Goal: Information Seeking & Learning: Learn about a topic

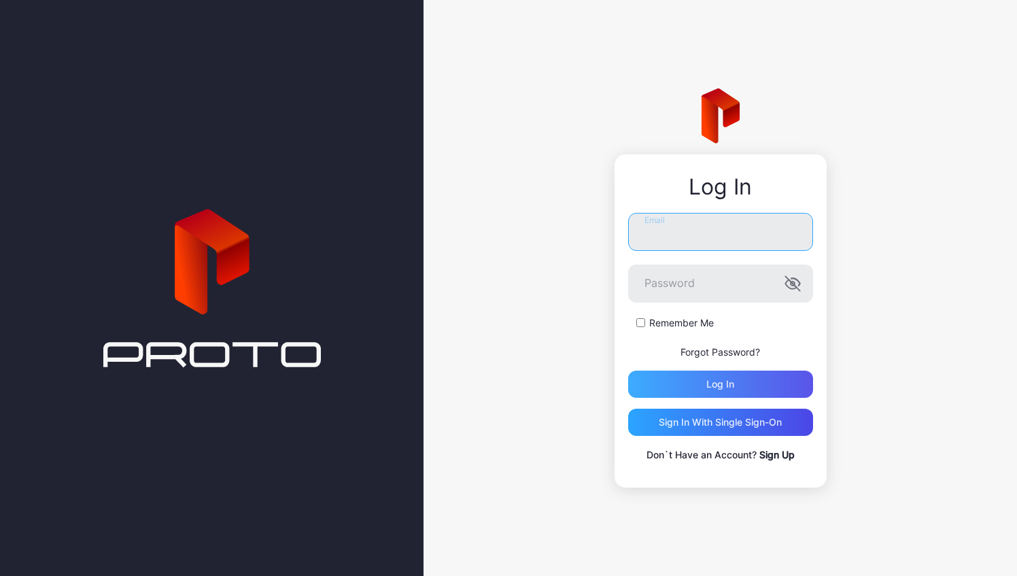
type input "**********"
click at [734, 389] on div "Log in" at bounding box center [720, 384] width 28 height 11
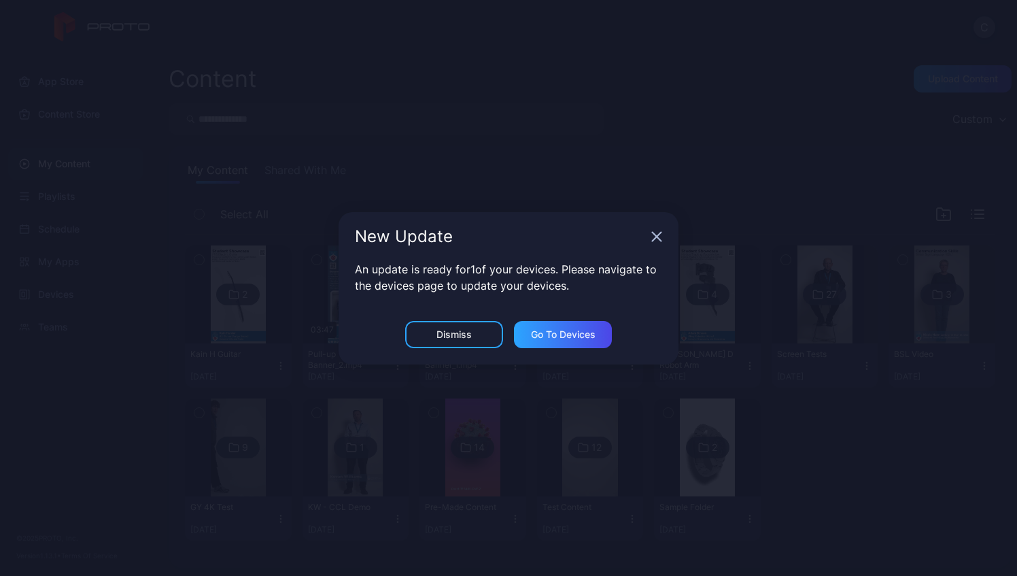
click at [656, 236] on icon "button" at bounding box center [657, 236] width 9 height 9
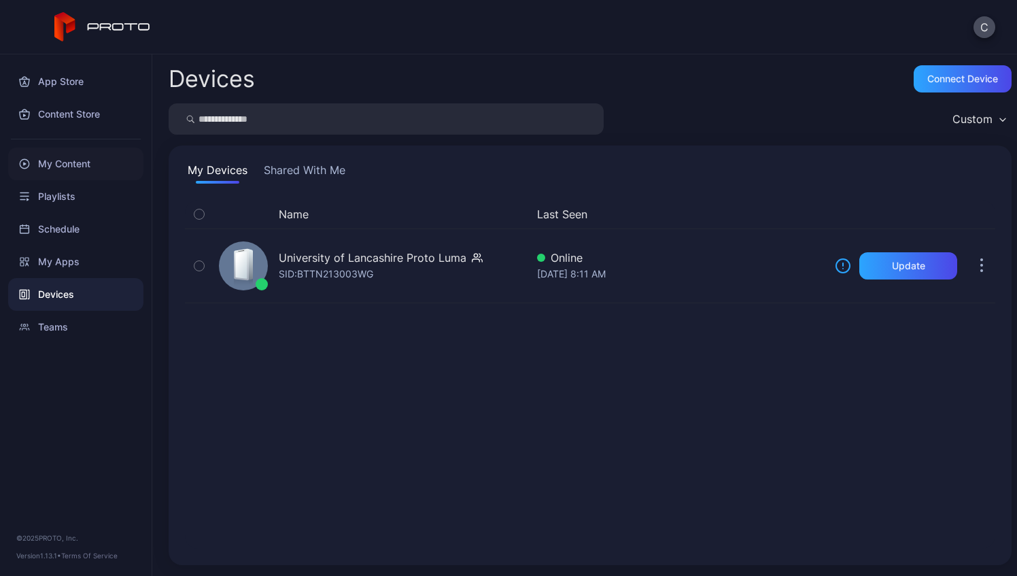
click at [65, 162] on div "My Content" at bounding box center [75, 164] width 135 height 33
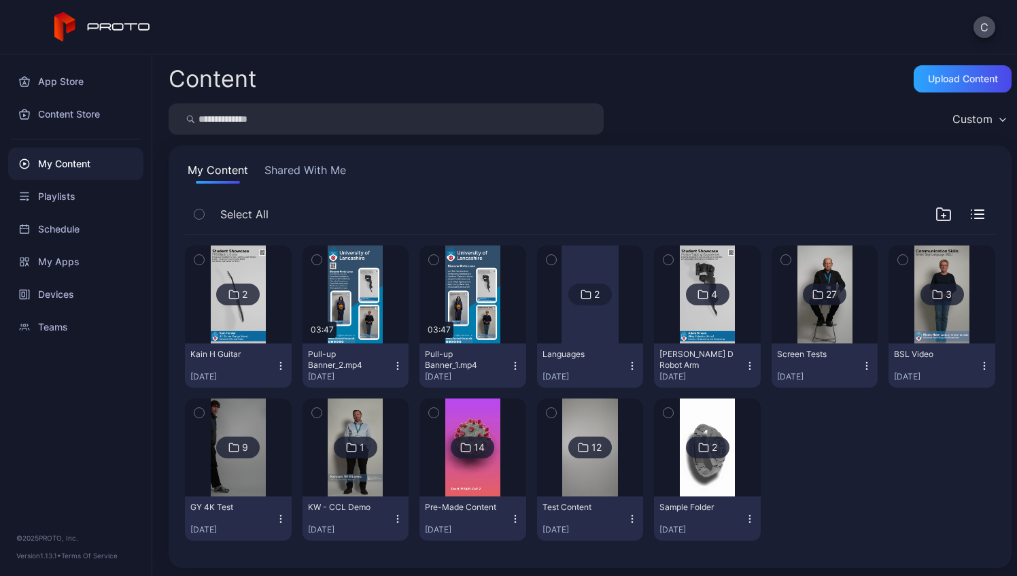
scroll to position [2, 0]
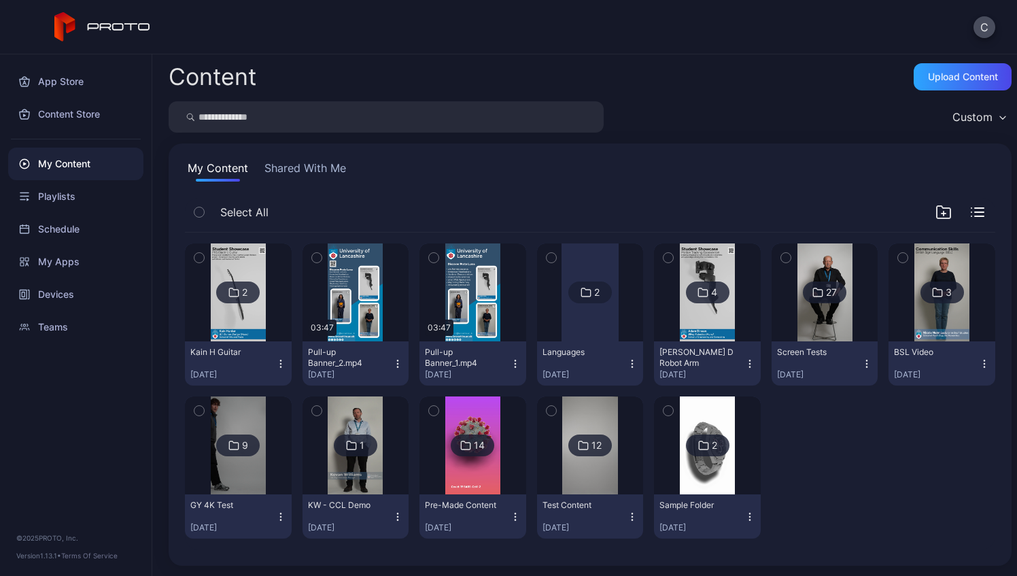
click at [242, 317] on img at bounding box center [238, 292] width 55 height 98
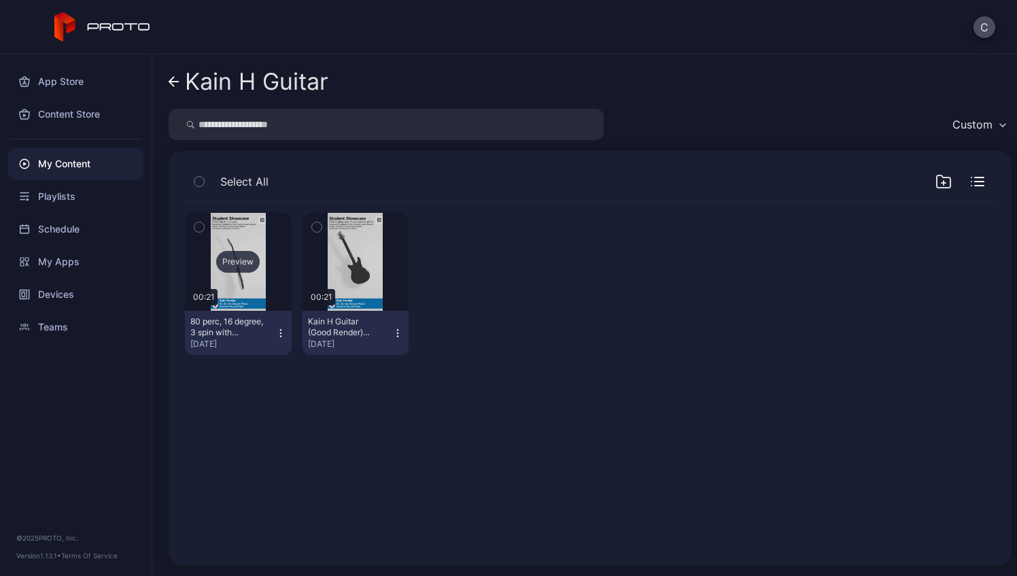
click at [241, 260] on div "Preview" at bounding box center [238, 262] width 44 height 22
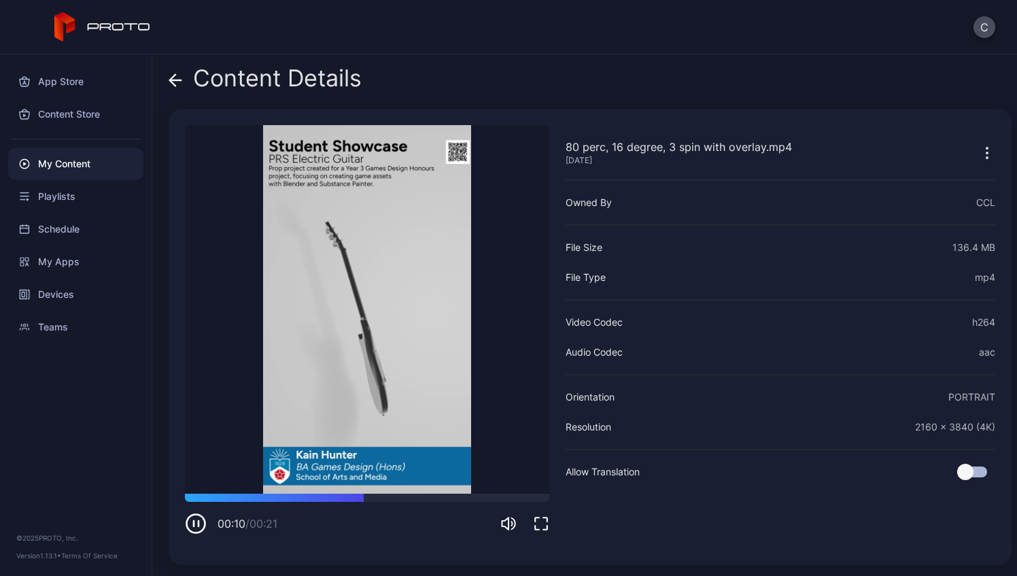
click at [181, 80] on icon at bounding box center [176, 80] width 12 height 0
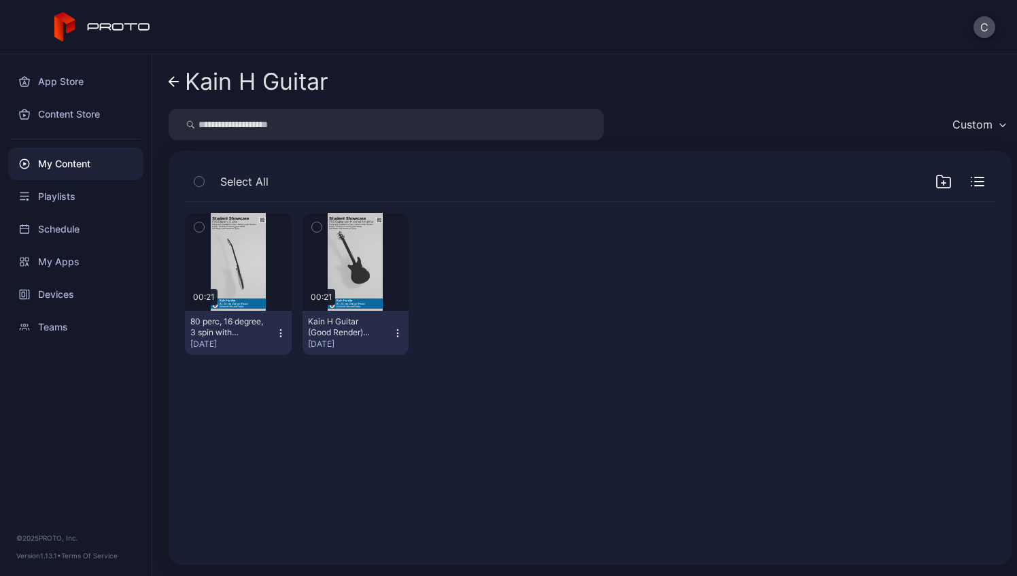
click at [174, 84] on icon at bounding box center [174, 82] width 11 height 12
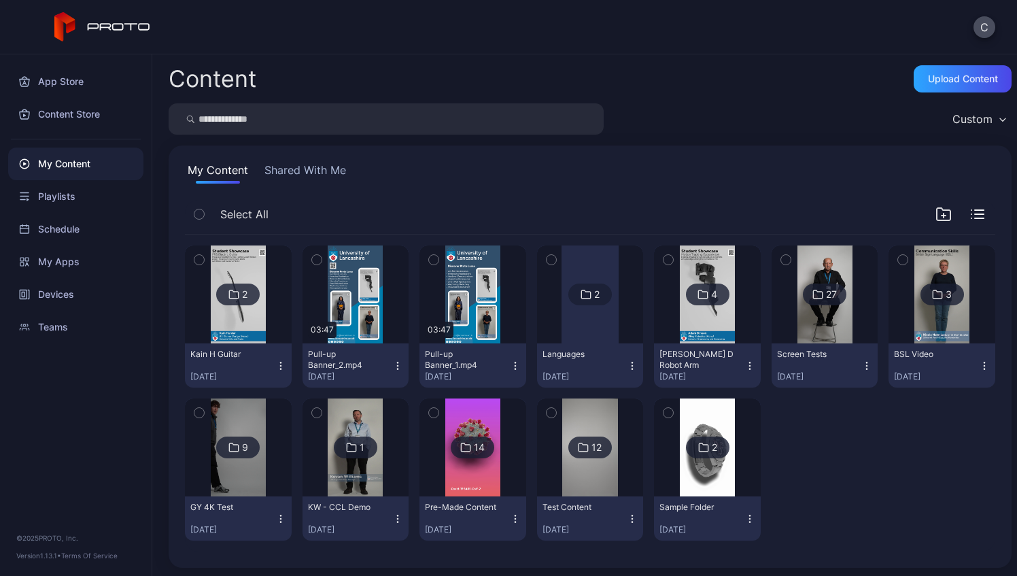
scroll to position [2, 0]
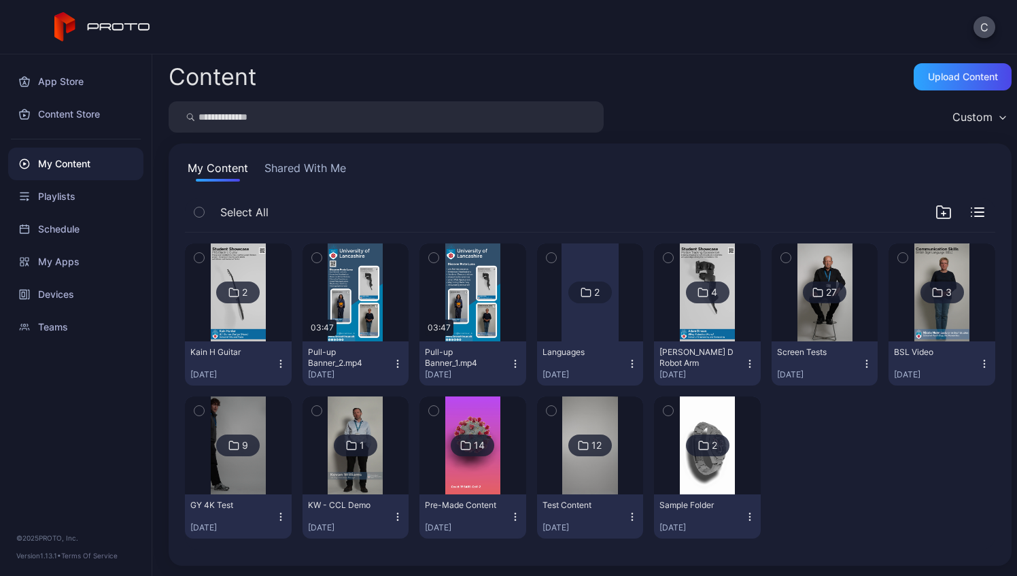
click at [581, 330] on div at bounding box center [590, 292] width 57 height 98
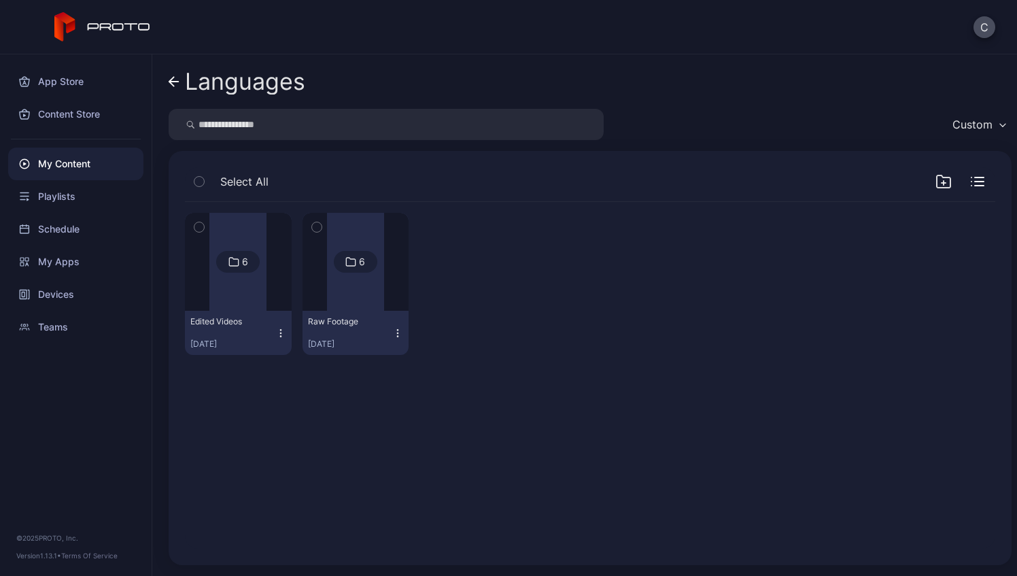
click at [241, 307] on div at bounding box center [237, 262] width 57 height 98
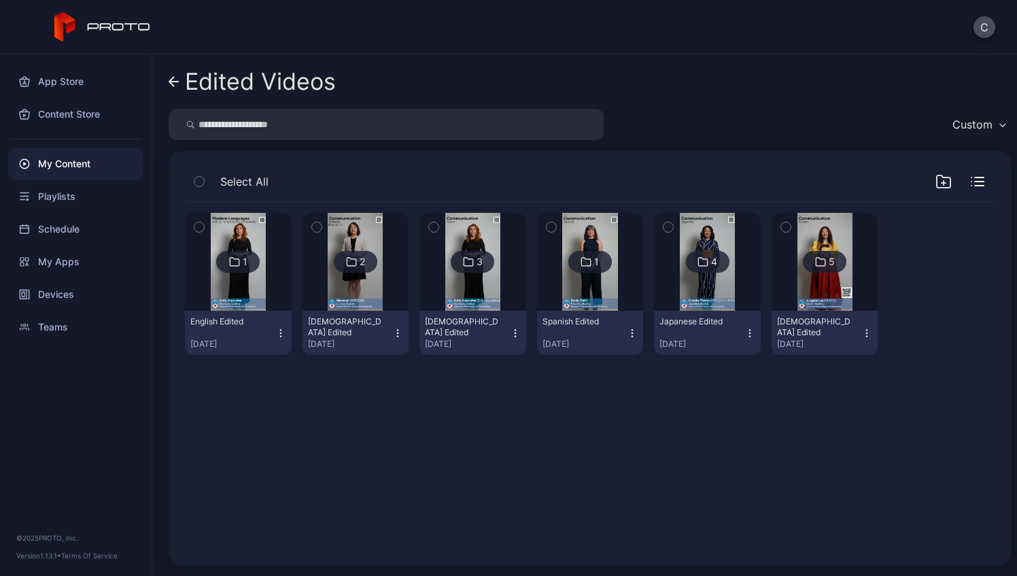
click at [242, 290] on img at bounding box center [238, 262] width 55 height 98
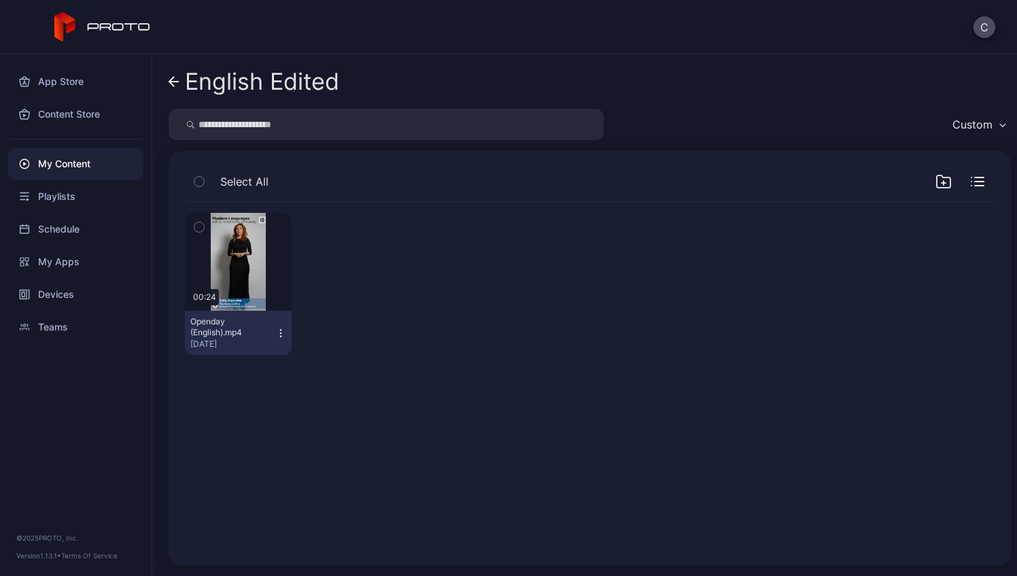
click at [242, 290] on div "Preview" at bounding box center [238, 262] width 107 height 98
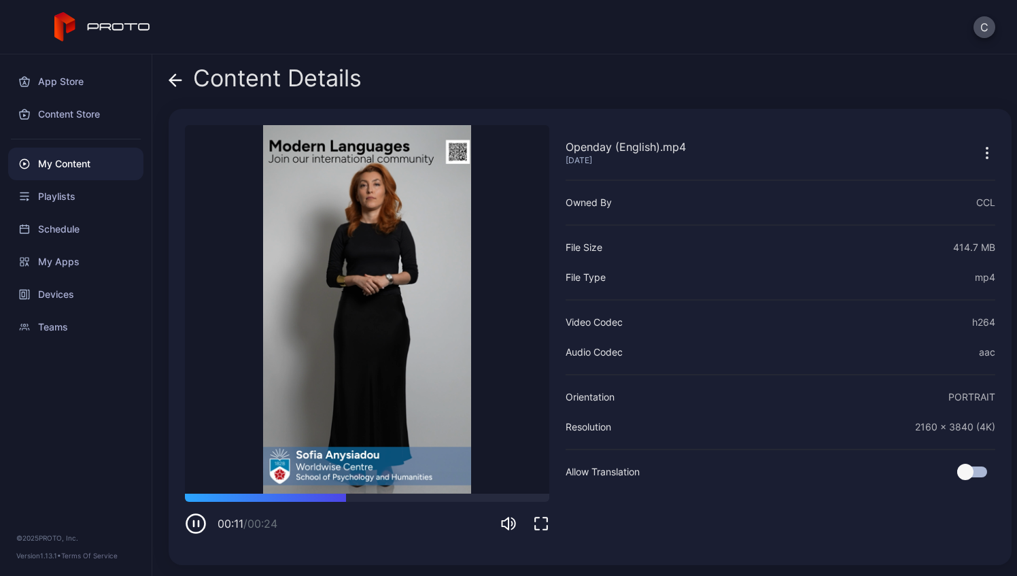
click at [178, 80] on icon at bounding box center [176, 80] width 12 height 0
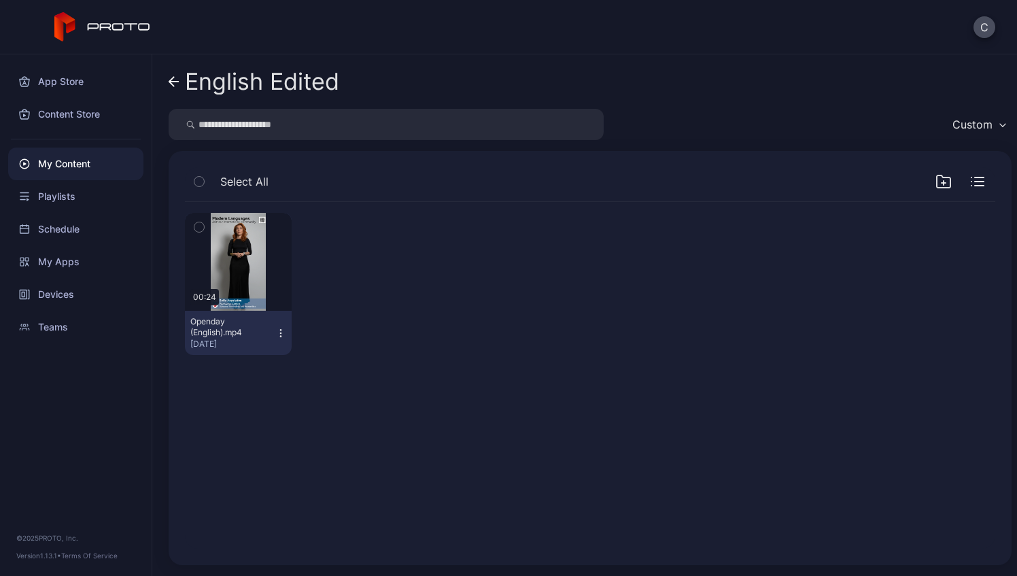
click at [178, 80] on icon at bounding box center [174, 82] width 11 height 12
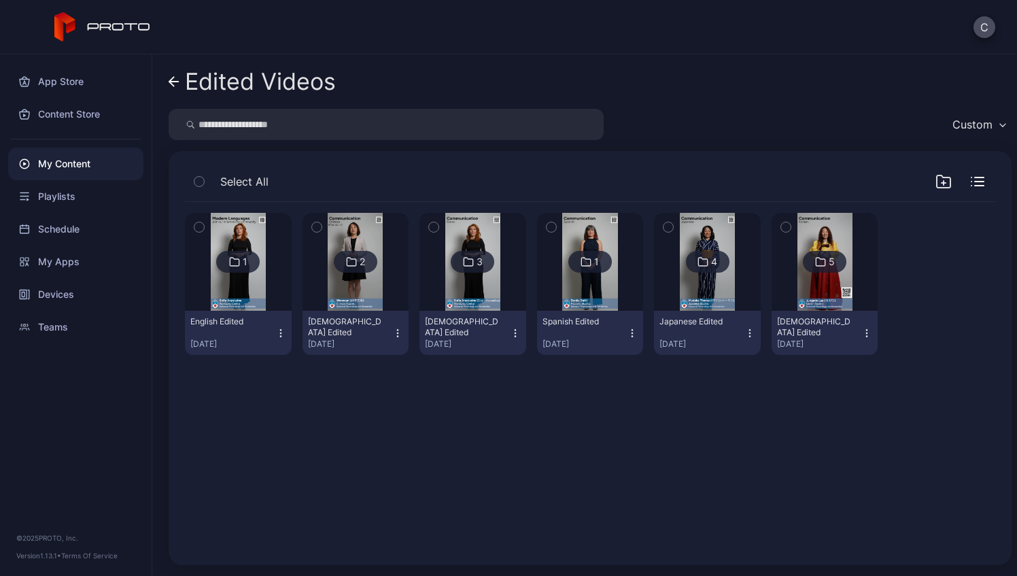
click at [173, 82] on icon at bounding box center [174, 82] width 10 height 0
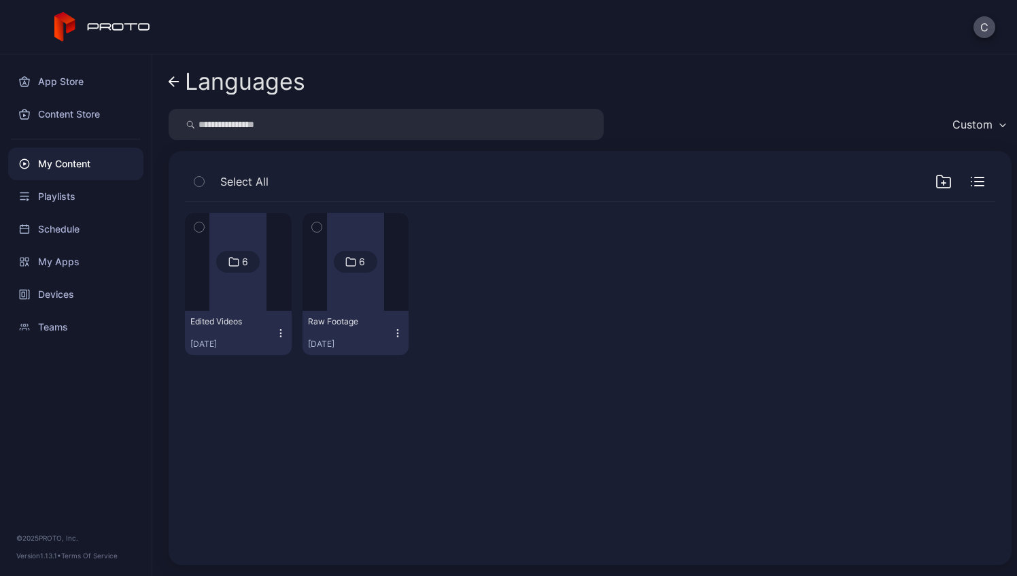
click at [175, 82] on icon at bounding box center [174, 82] width 10 height 0
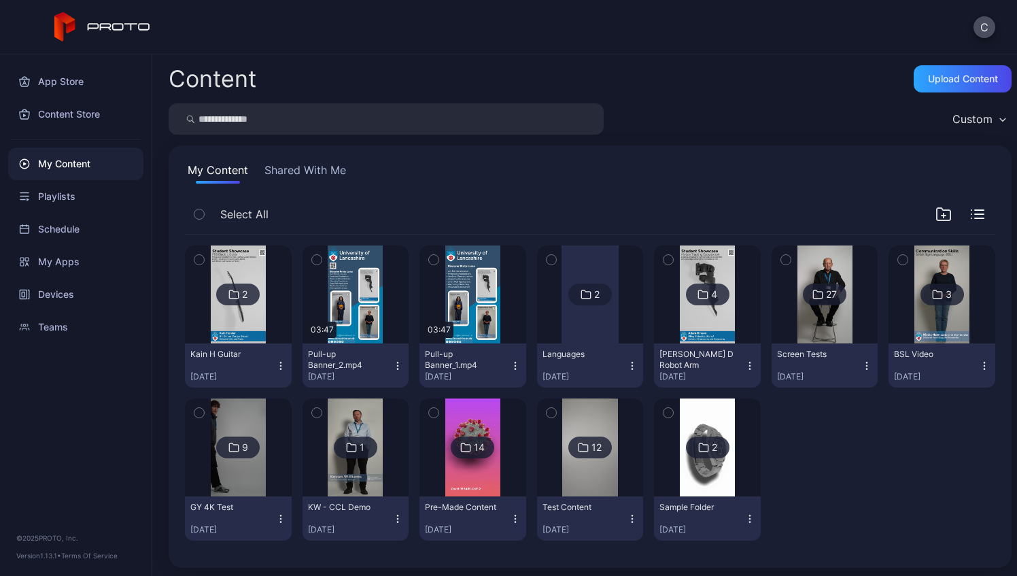
scroll to position [2, 0]
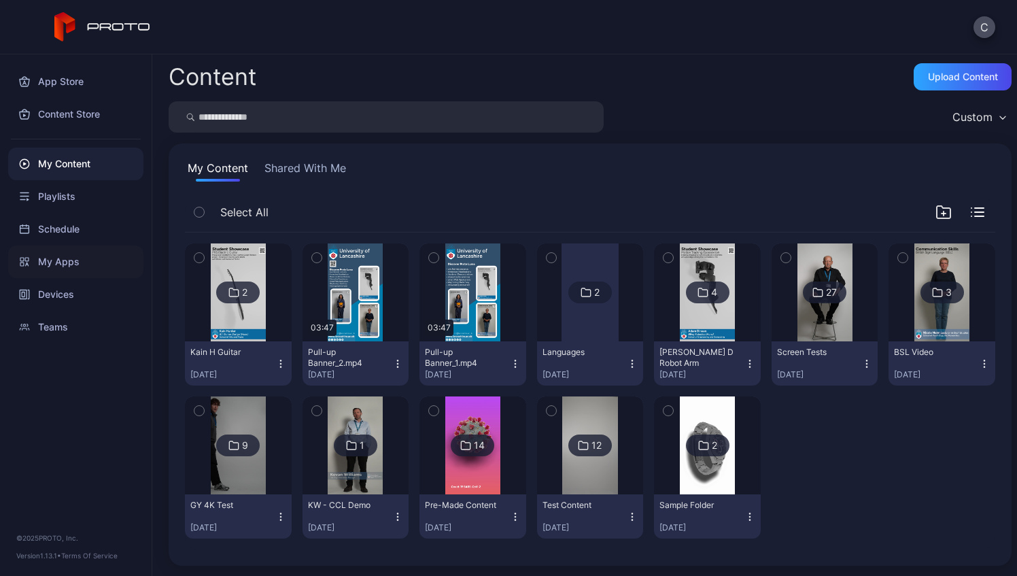
click at [52, 261] on div "My Apps" at bounding box center [75, 261] width 135 height 33
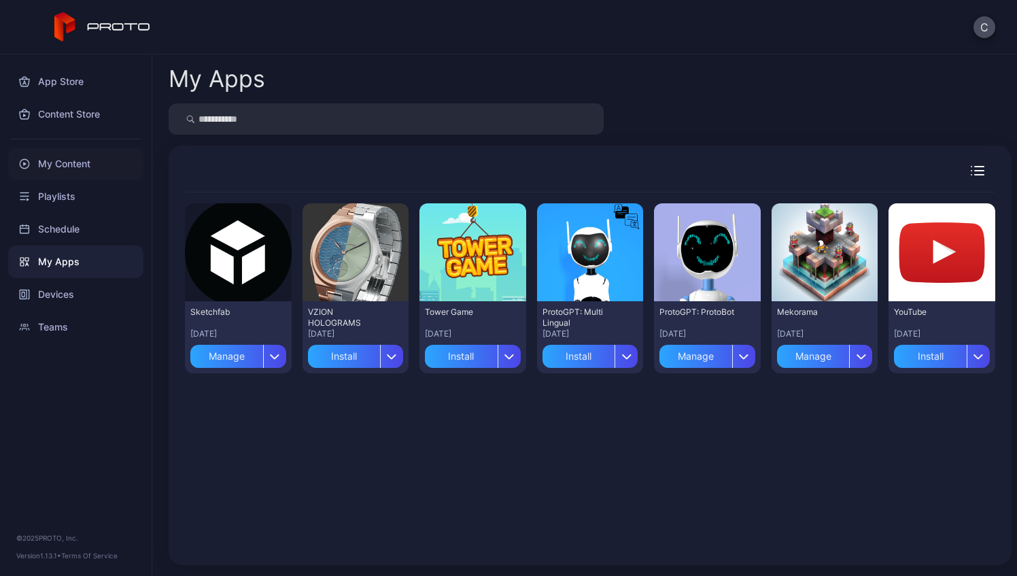
click at [54, 165] on div "My Content" at bounding box center [75, 164] width 135 height 33
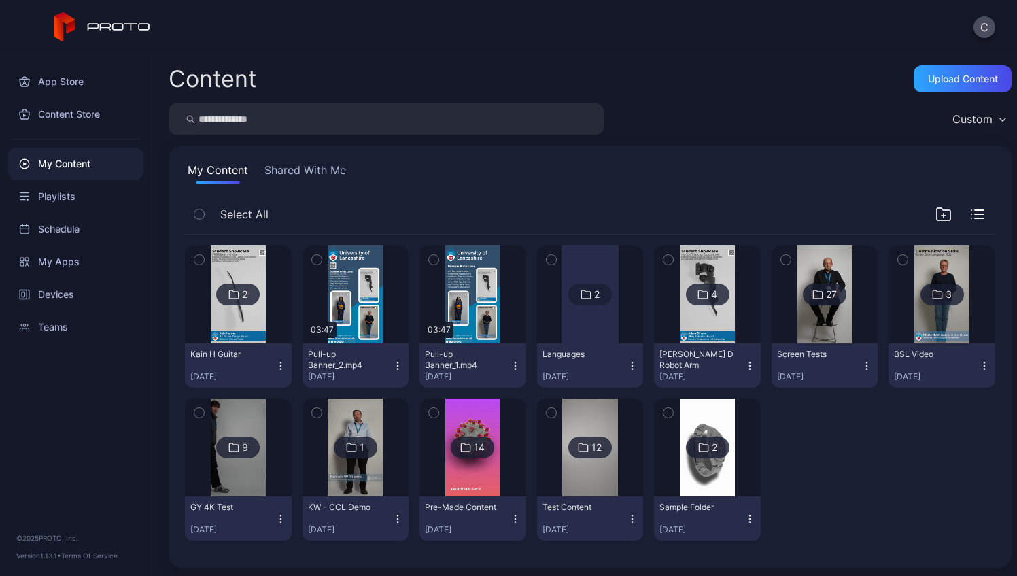
click at [931, 319] on img at bounding box center [941, 294] width 55 height 98
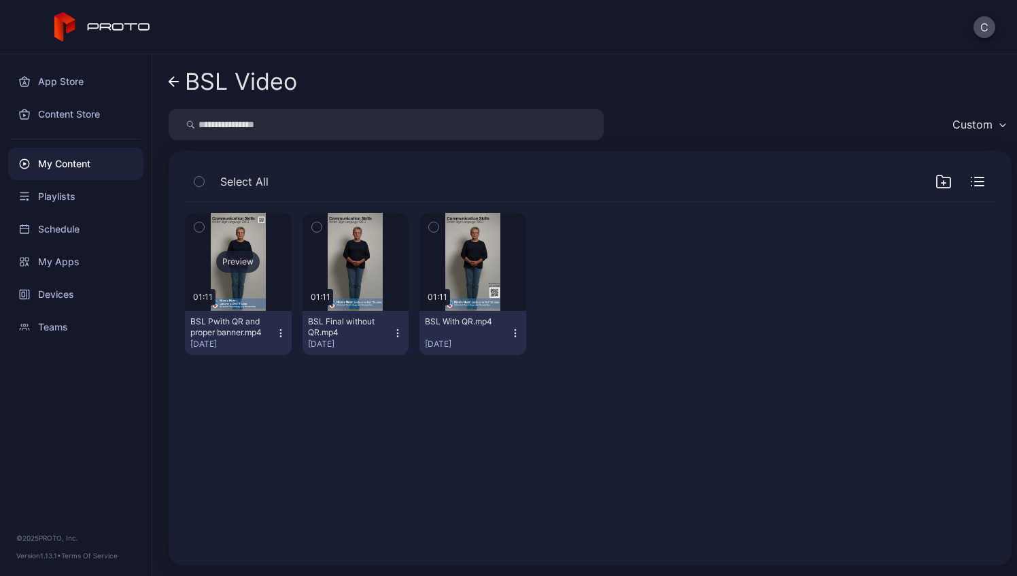
click at [237, 283] on div "Preview" at bounding box center [238, 262] width 107 height 98
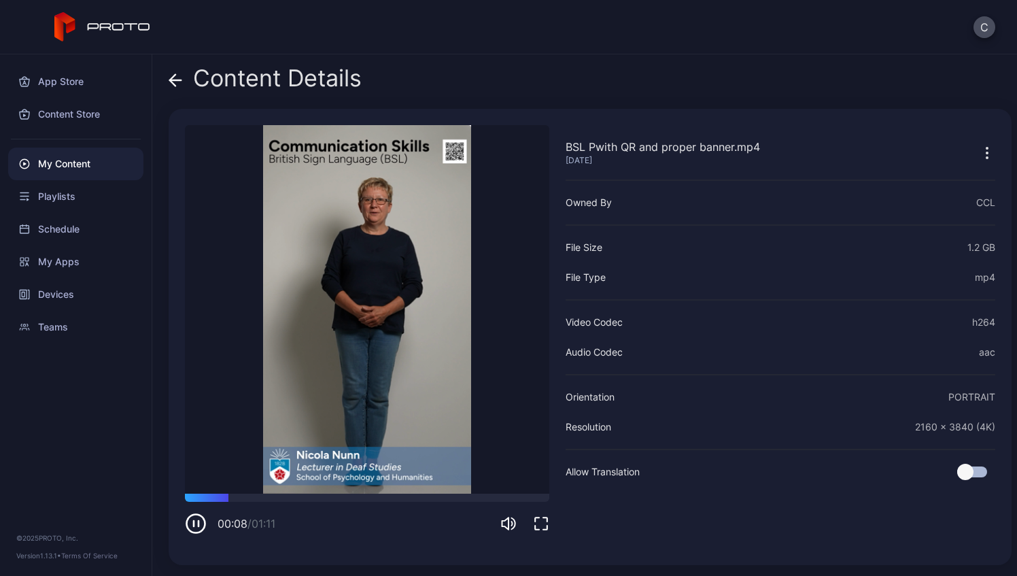
click at [175, 79] on icon at bounding box center [176, 80] width 14 height 14
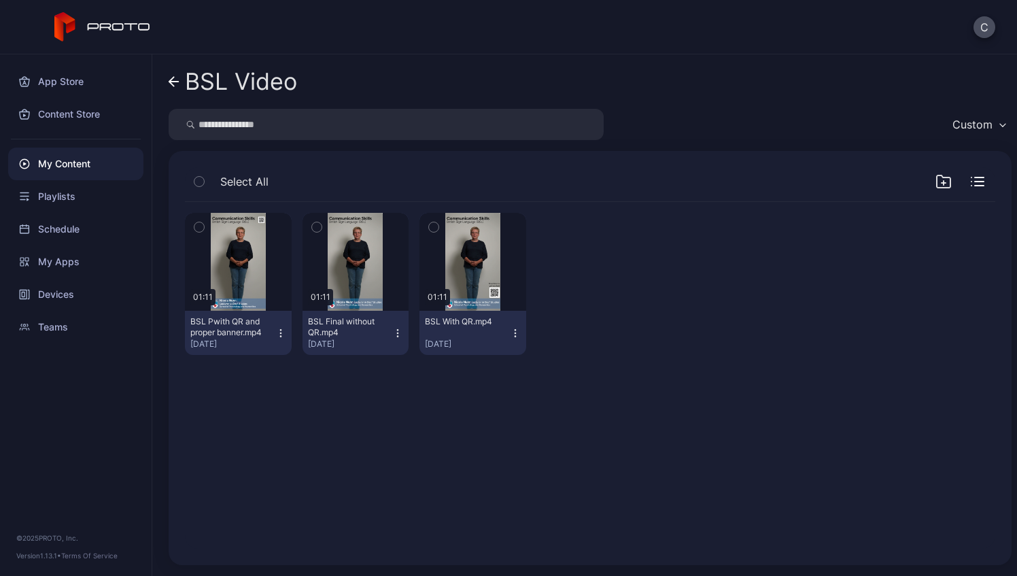
click at [174, 86] on icon at bounding box center [171, 82] width 5 height 10
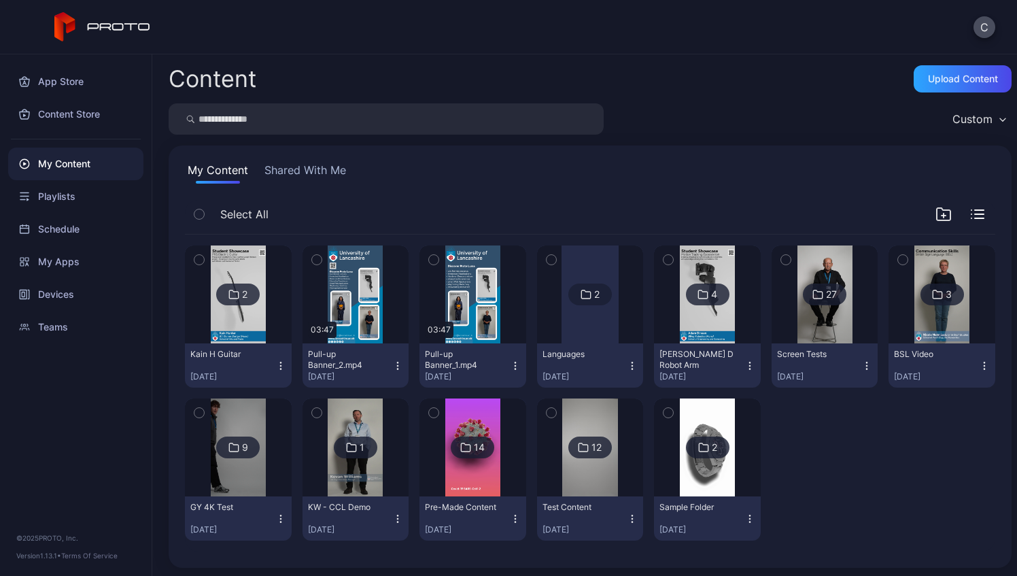
click at [771, 178] on div "My Content Shared With Me" at bounding box center [590, 173] width 810 height 22
drag, startPoint x: 939, startPoint y: 279, endPoint x: 911, endPoint y: 271, distance: 29.7
click at [914, 271] on img at bounding box center [941, 294] width 55 height 98
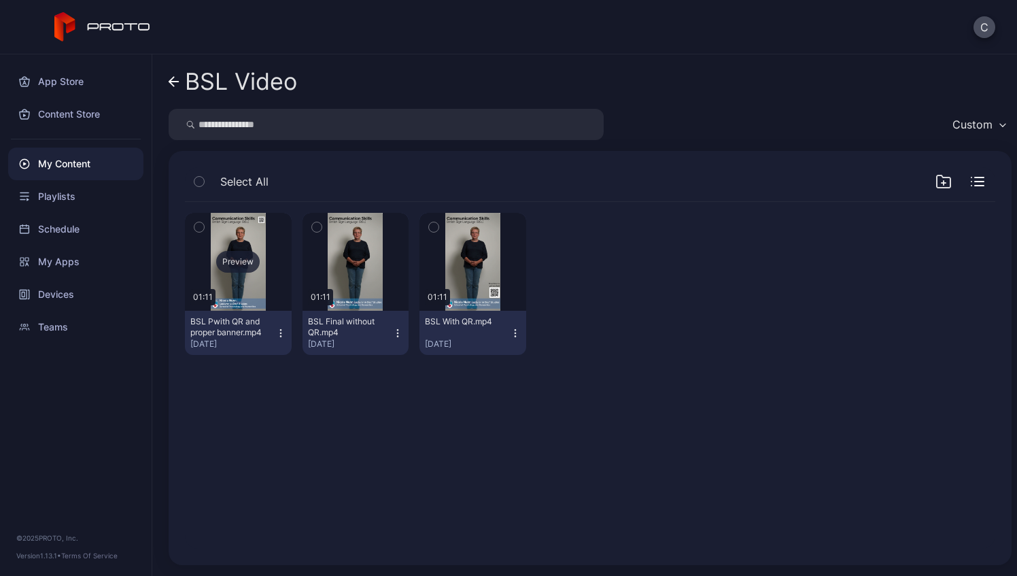
click at [250, 287] on div "Preview" at bounding box center [238, 262] width 107 height 98
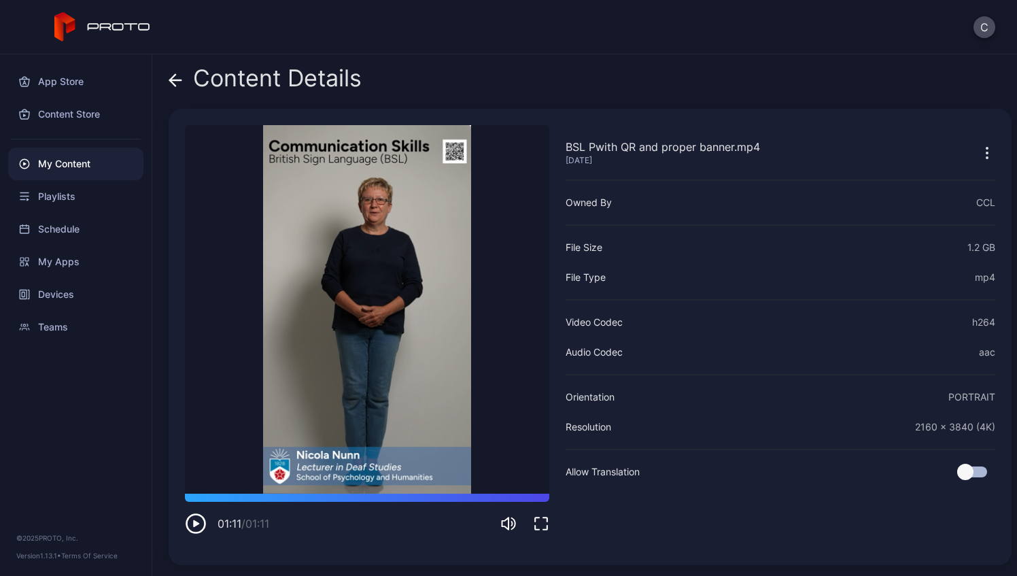
click at [174, 77] on icon at bounding box center [176, 80] width 14 height 14
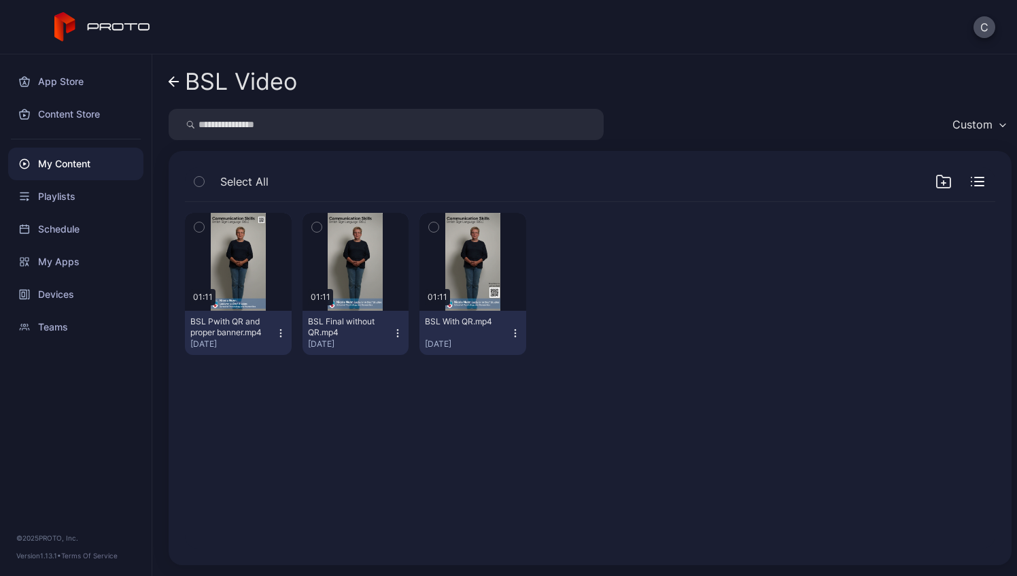
click at [177, 82] on icon at bounding box center [174, 82] width 10 height 0
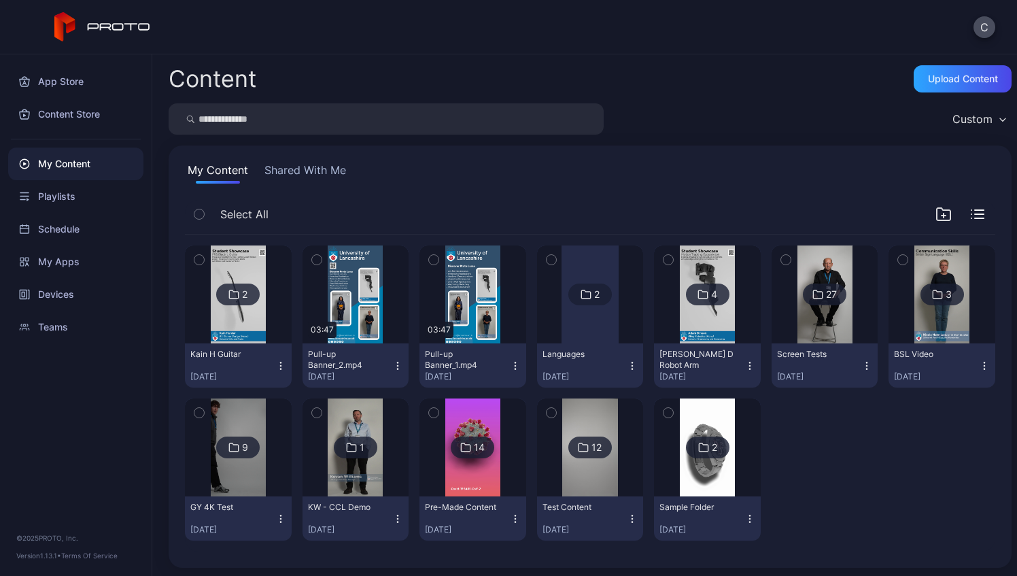
click at [241, 421] on img at bounding box center [238, 447] width 55 height 98
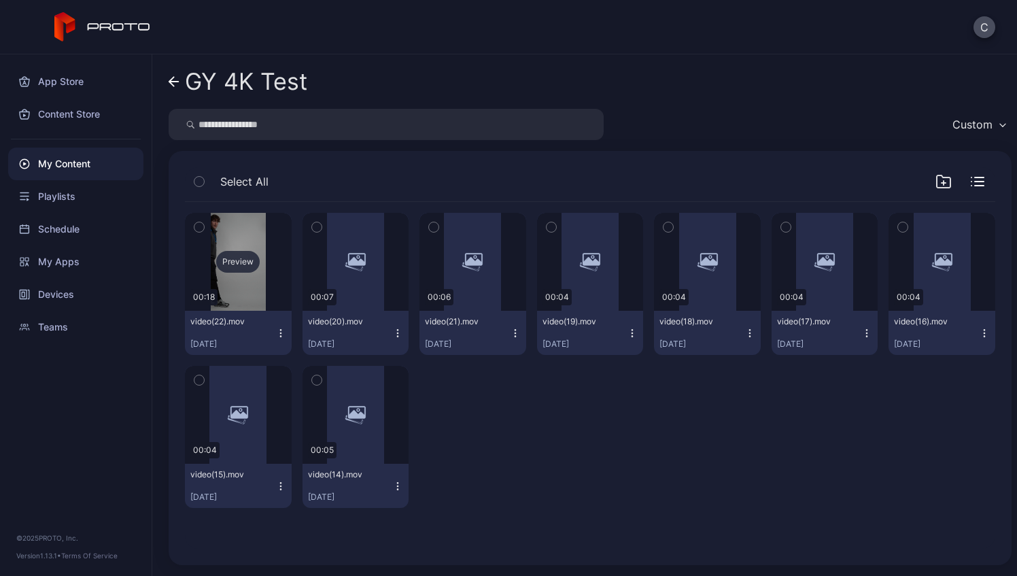
click at [226, 257] on div "Preview" at bounding box center [238, 262] width 44 height 22
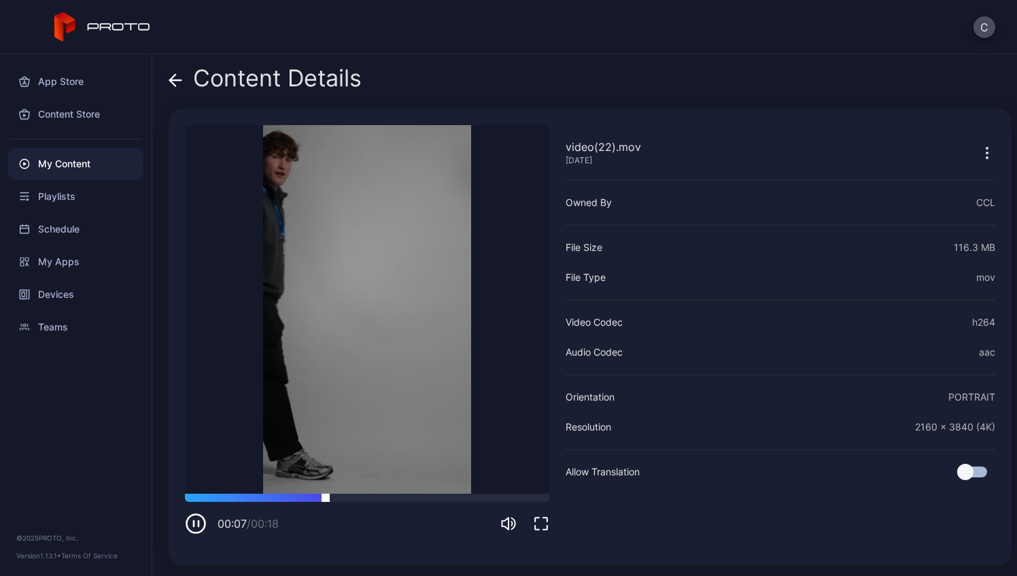
click at [200, 500] on div at bounding box center [367, 498] width 364 height 8
click at [188, 500] on div at bounding box center [367, 498] width 364 height 8
